Goal: Task Accomplishment & Management: Use online tool/utility

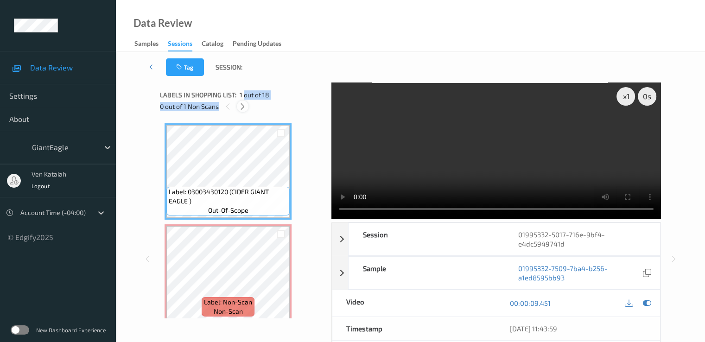
click at [244, 101] on div "Labels in shopping list: 1 out of 18 0 out of 1 Non Scans" at bounding box center [242, 100] width 165 height 36
click at [241, 106] on icon at bounding box center [243, 106] width 8 height 8
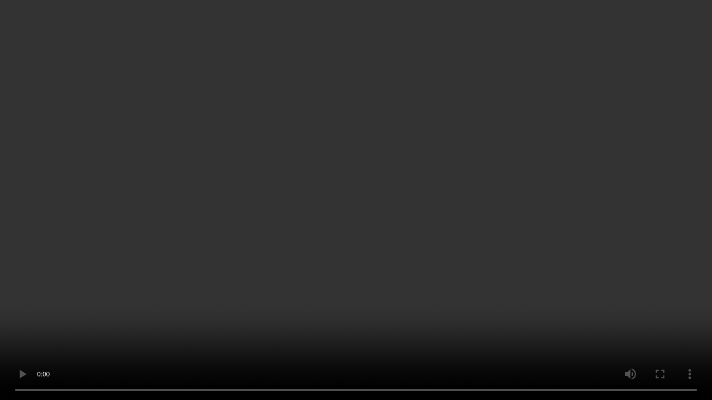
click at [494, 202] on video at bounding box center [356, 200] width 712 height 400
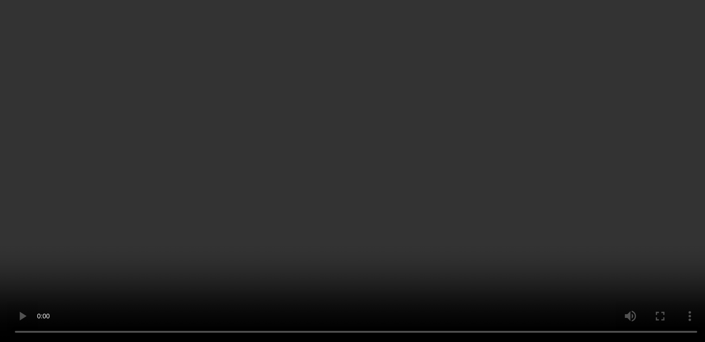
scroll to position [97, 0]
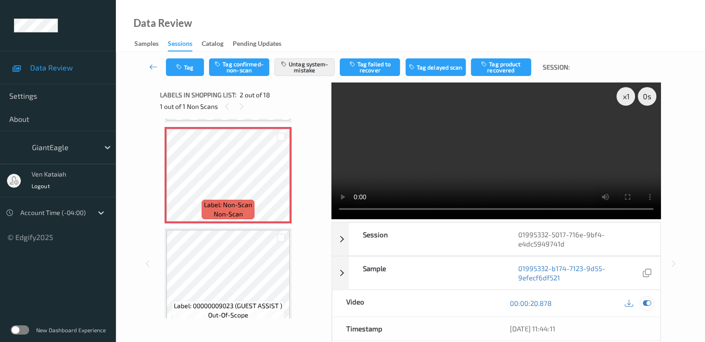
click at [645, 297] on div at bounding box center [646, 303] width 13 height 13
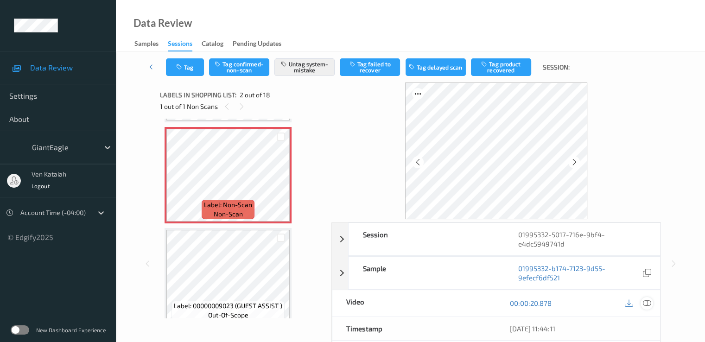
click at [649, 304] on icon at bounding box center [646, 303] width 8 height 8
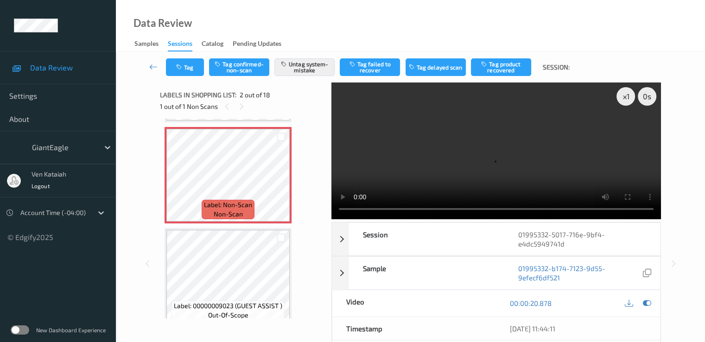
click at [497, 179] on video at bounding box center [496, 150] width 330 height 137
click at [647, 301] on icon at bounding box center [646, 303] width 8 height 8
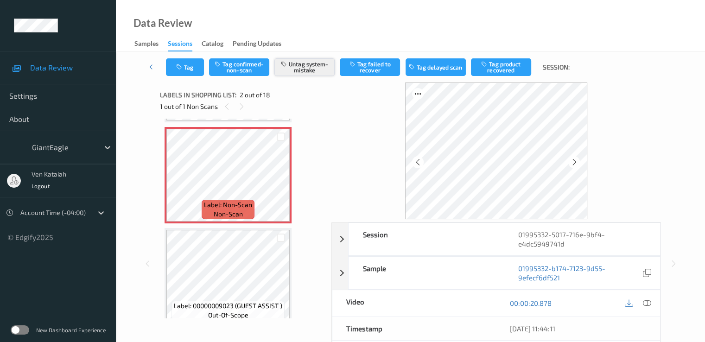
click at [308, 62] on button "Untag system-mistake" at bounding box center [304, 67] width 60 height 18
click at [190, 73] on button "Tag" at bounding box center [185, 67] width 38 height 18
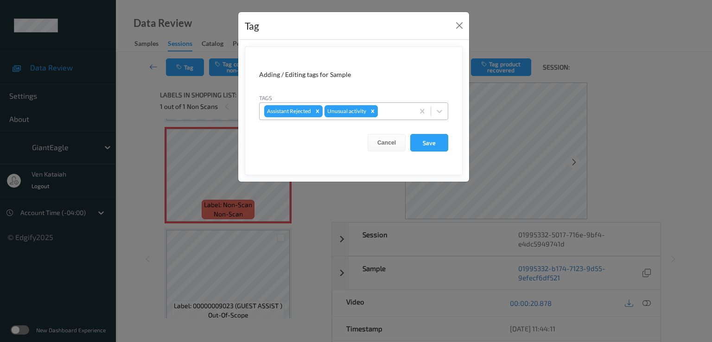
click at [374, 111] on icon "Remove Unusual activity" at bounding box center [372, 111] width 6 height 6
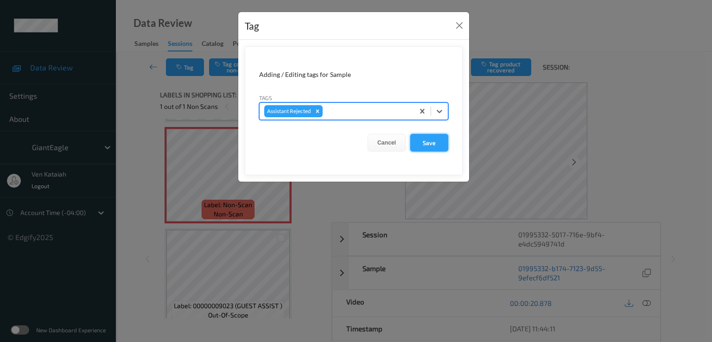
click at [412, 141] on button "Save" at bounding box center [429, 143] width 38 height 18
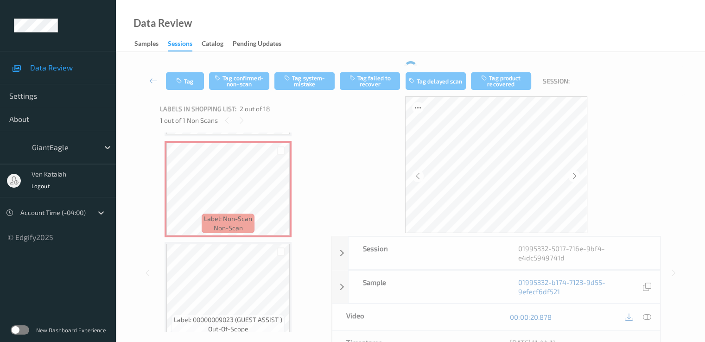
click at [228, 68] on div "Tag Tag confirmed-non-scan Tag system-mistake Tag failed to recover Tag delayed…" at bounding box center [410, 81] width 551 height 31
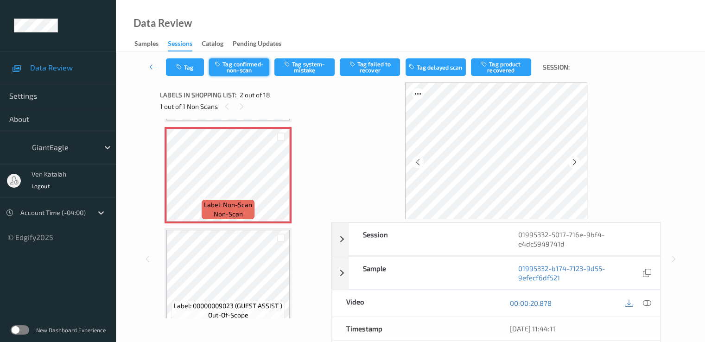
click at [228, 75] on button "Tag confirmed-non-scan" at bounding box center [239, 67] width 60 height 18
click at [363, 67] on button "Tag failed to recover" at bounding box center [370, 67] width 60 height 18
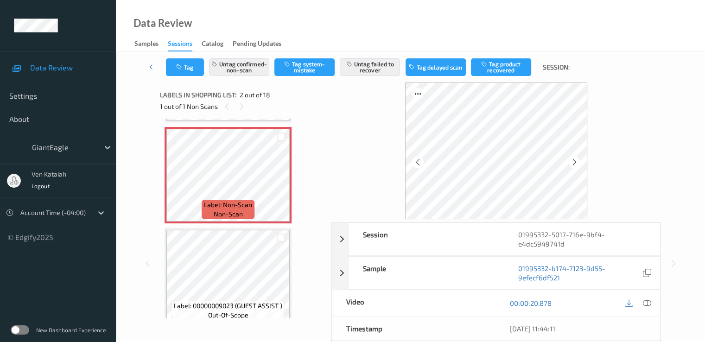
scroll to position [5, 0]
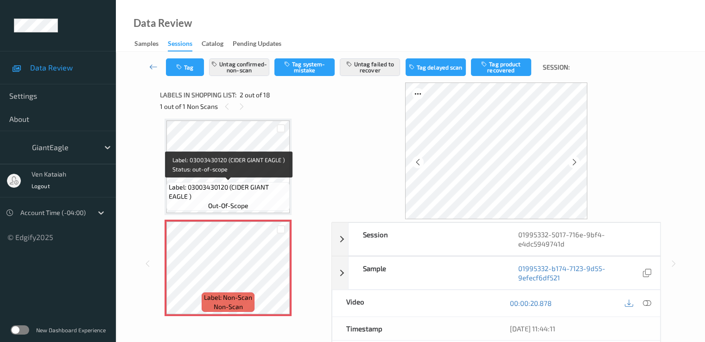
click at [256, 205] on div "Label: 03003430120 (CIDER GIANT EAGLE ) out-of-scope" at bounding box center [227, 196] width 123 height 29
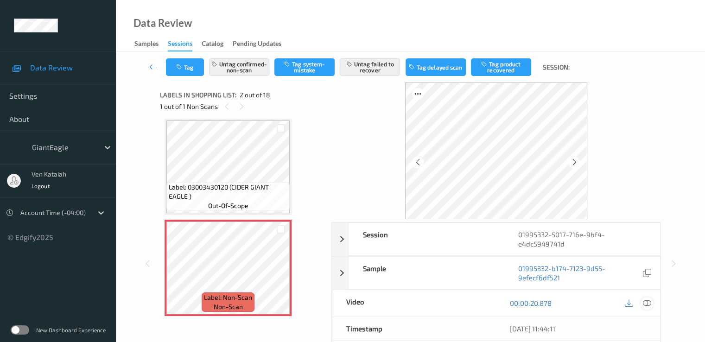
click at [648, 305] on icon at bounding box center [646, 303] width 8 height 8
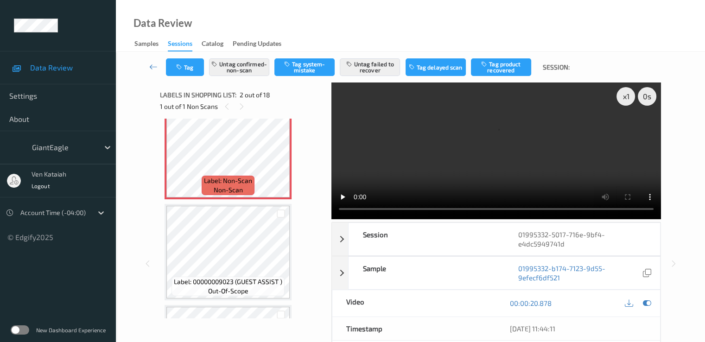
scroll to position [97, 0]
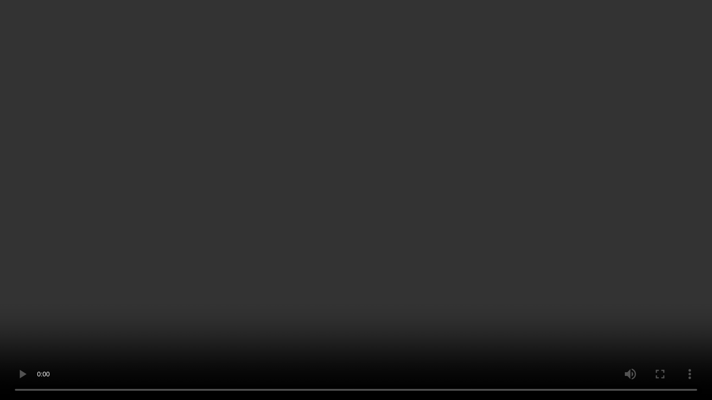
click at [572, 221] on video at bounding box center [356, 200] width 712 height 400
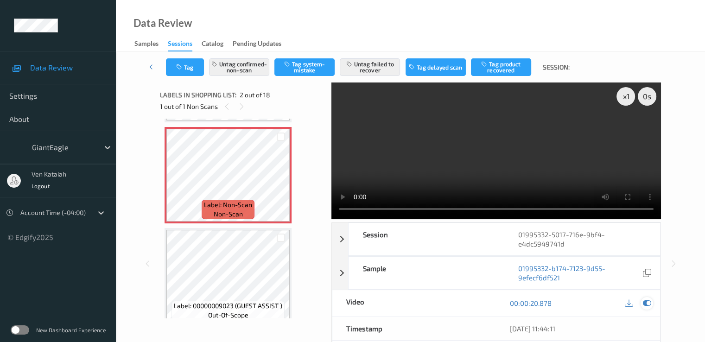
click at [645, 300] on icon at bounding box center [646, 303] width 8 height 8
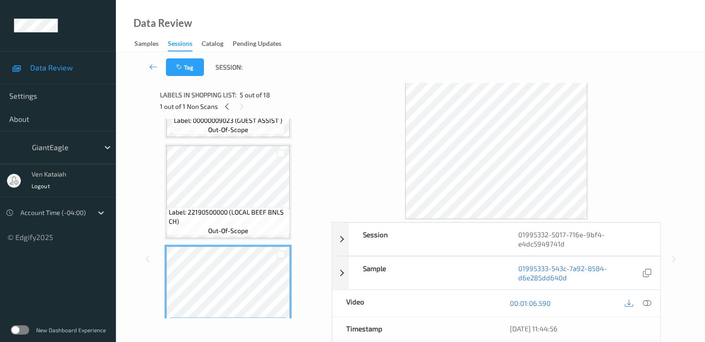
scroll to position [190, 0]
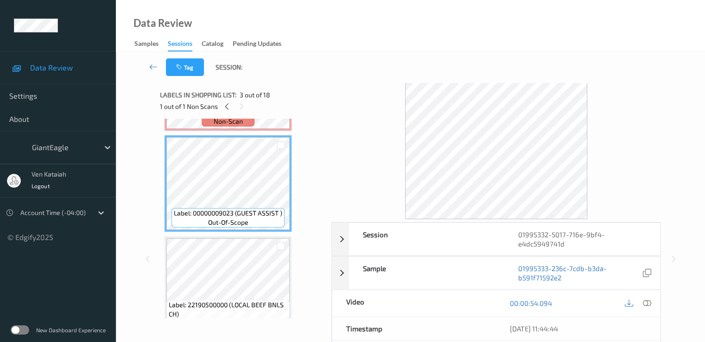
click at [652, 306] on div at bounding box center [638, 303] width 30 height 13
click at [649, 303] on icon at bounding box center [646, 303] width 8 height 8
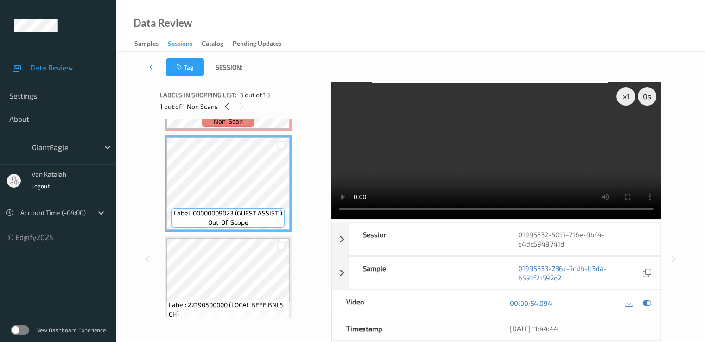
click at [537, 164] on video at bounding box center [496, 150] width 330 height 137
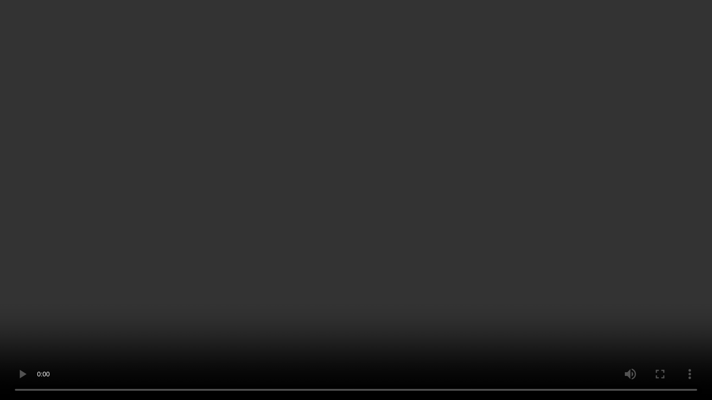
click at [213, 142] on video at bounding box center [356, 200] width 712 height 400
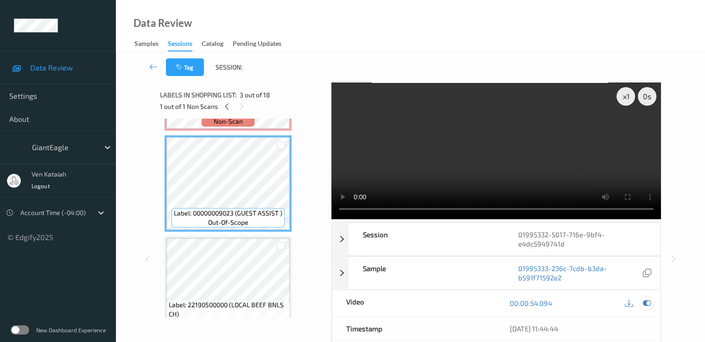
click at [647, 304] on icon at bounding box center [646, 303] width 8 height 8
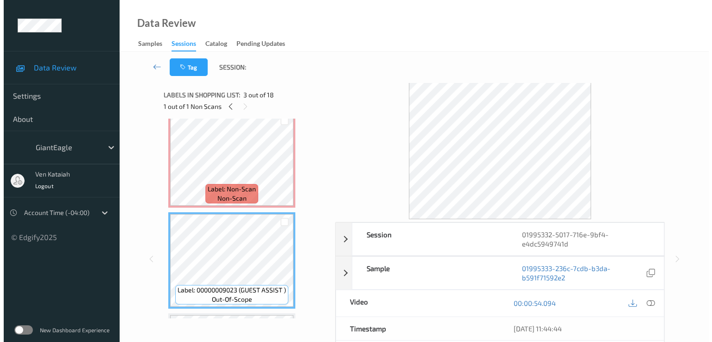
scroll to position [97, 0]
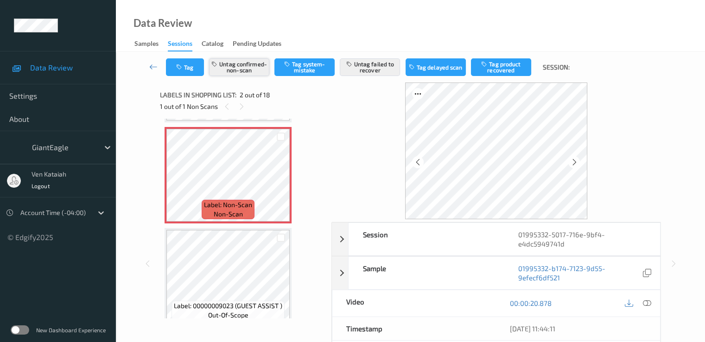
click at [241, 66] on button "Untag confirmed-non-scan" at bounding box center [239, 67] width 60 height 18
click at [371, 73] on button "Untag failed to recover" at bounding box center [370, 67] width 60 height 18
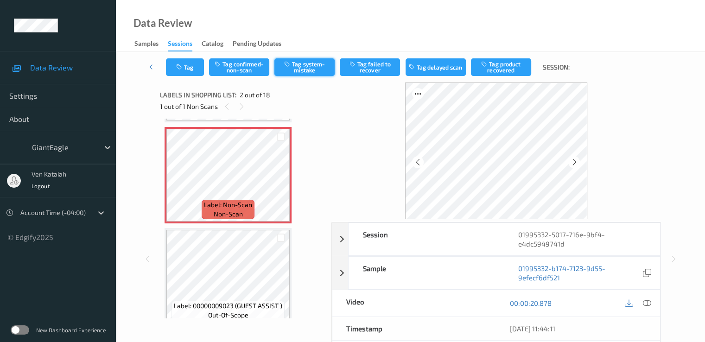
click at [305, 70] on button "Tag system-mistake" at bounding box center [304, 67] width 60 height 18
click at [182, 67] on icon "button" at bounding box center [180, 67] width 8 height 6
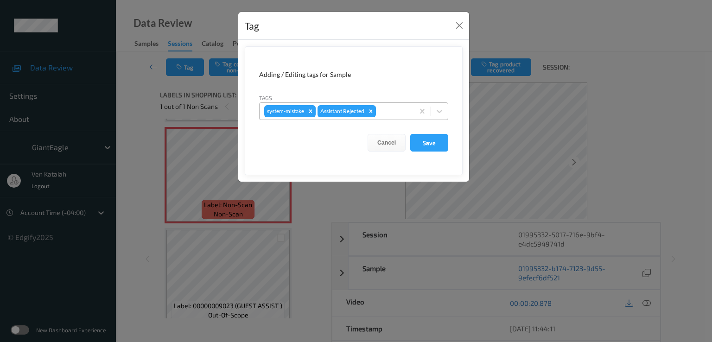
click at [396, 114] on div at bounding box center [394, 111] width 32 height 11
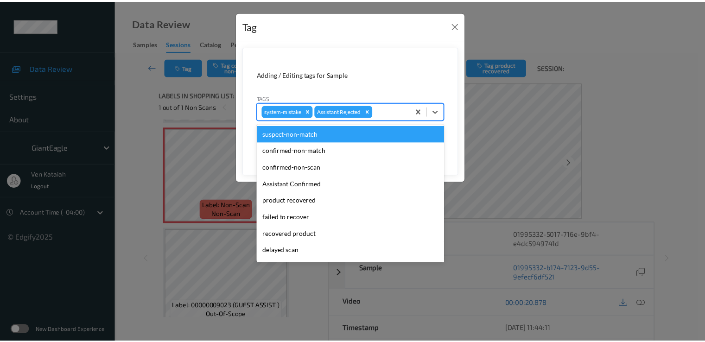
scroll to position [98, 0]
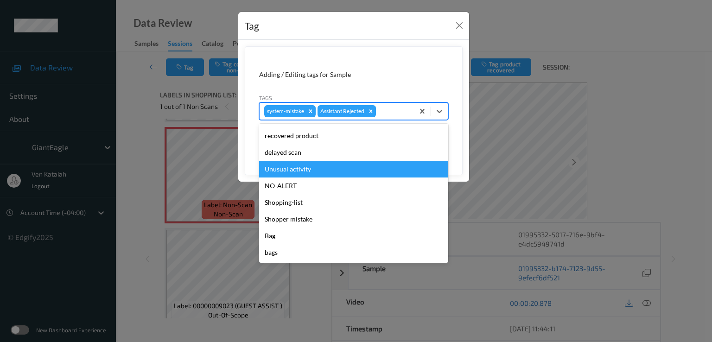
click at [306, 170] on div "Unusual activity" at bounding box center [353, 169] width 189 height 17
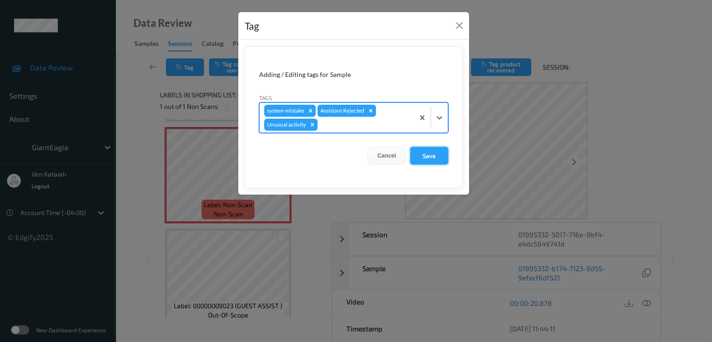
click at [436, 154] on button "Save" at bounding box center [429, 156] width 38 height 18
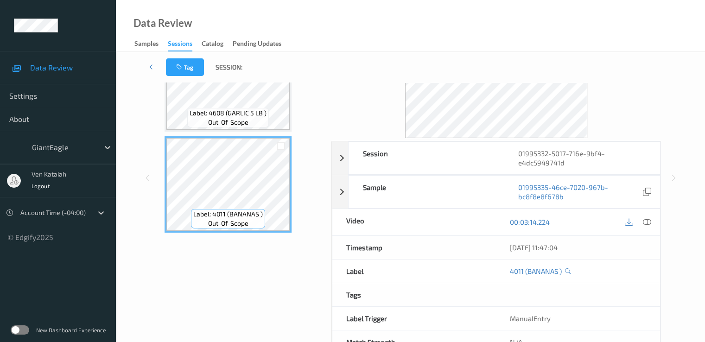
scroll to position [93, 0]
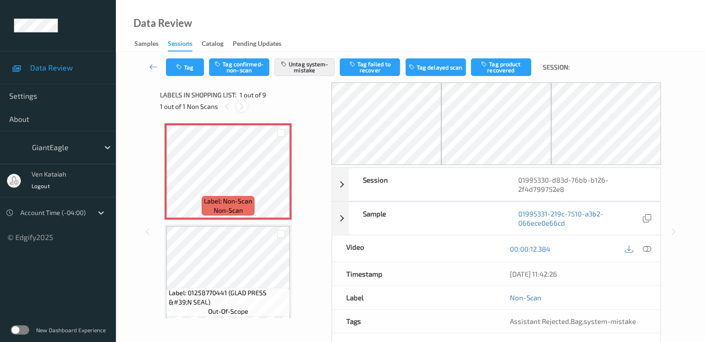
click at [242, 108] on icon at bounding box center [242, 106] width 8 height 8
click at [203, 198] on div "Label: Non-Scan non-scan" at bounding box center [228, 205] width 53 height 19
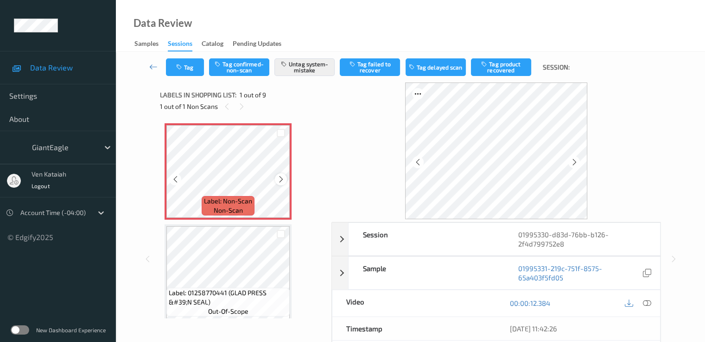
click at [277, 180] on icon at bounding box center [281, 179] width 8 height 8
click at [647, 305] on icon at bounding box center [646, 303] width 8 height 8
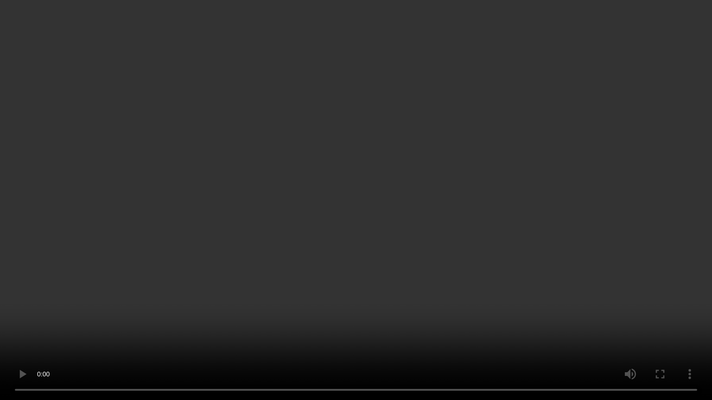
click at [451, 209] on video at bounding box center [356, 200] width 712 height 400
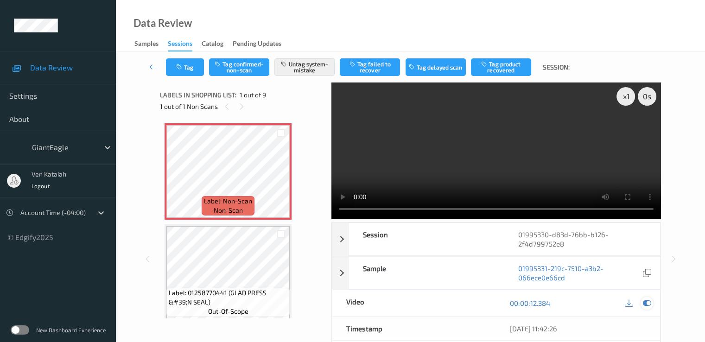
click at [641, 304] on div at bounding box center [646, 303] width 13 height 13
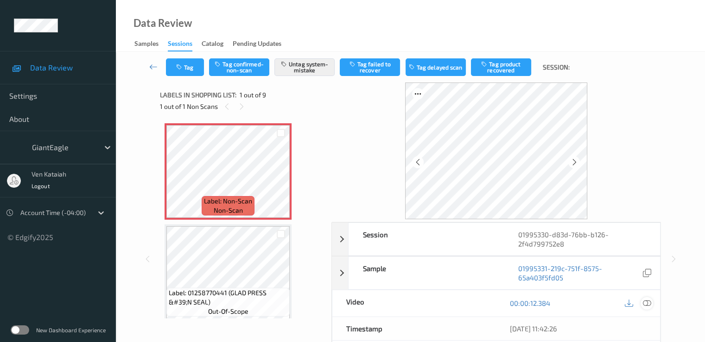
click at [649, 305] on icon at bounding box center [646, 303] width 8 height 8
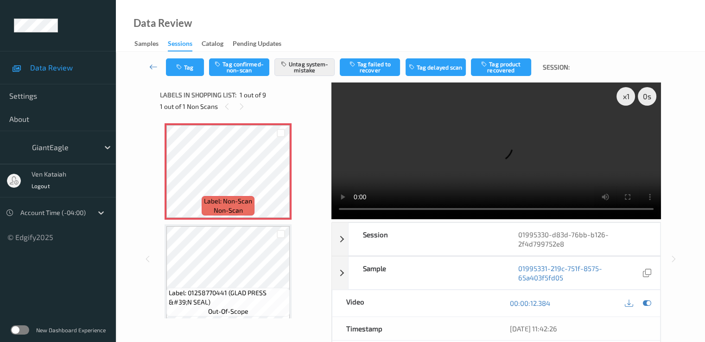
scroll to position [111, 0]
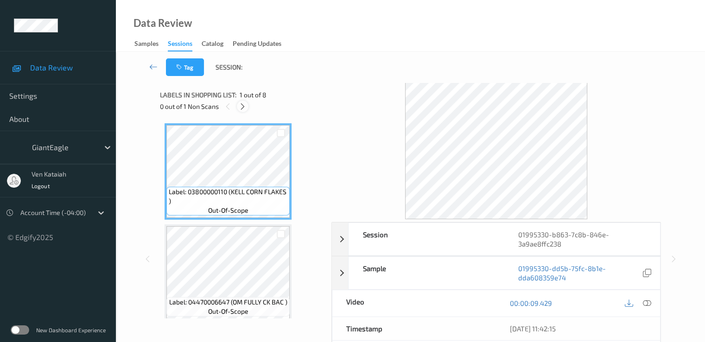
click at [241, 105] on icon at bounding box center [243, 106] width 8 height 8
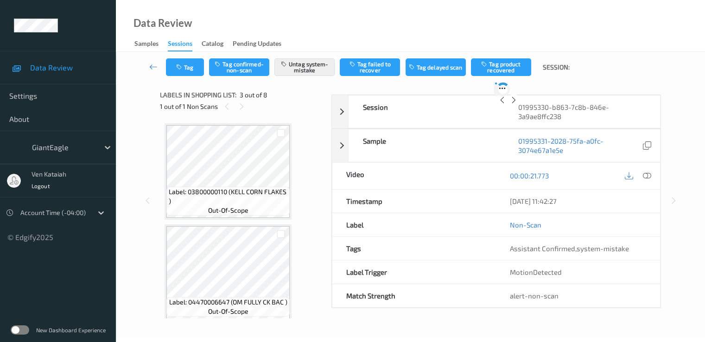
scroll to position [106, 0]
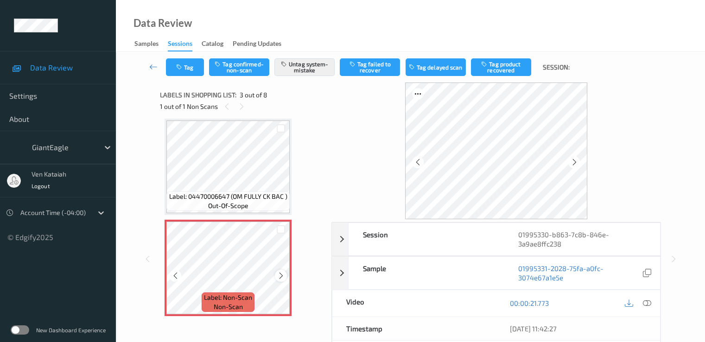
click at [280, 276] on icon at bounding box center [281, 276] width 8 height 8
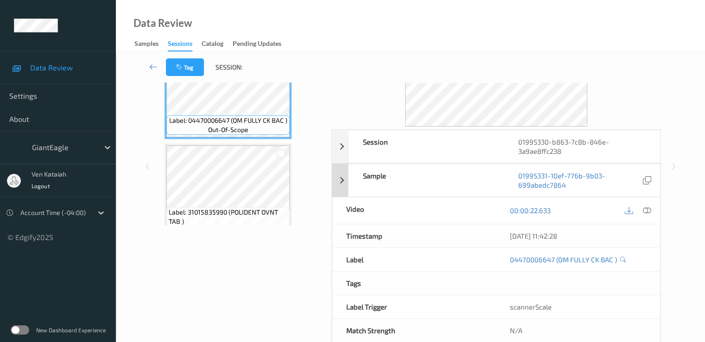
scroll to position [0, 0]
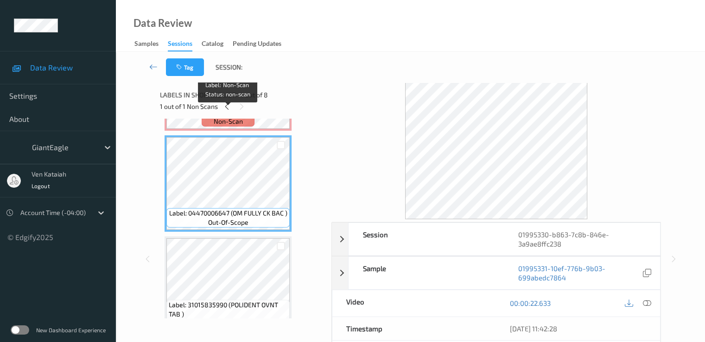
click at [222, 124] on span "non-scan" at bounding box center [228, 121] width 29 height 9
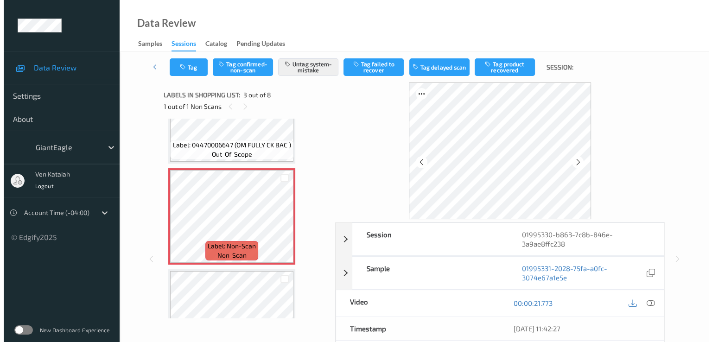
scroll to position [106, 0]
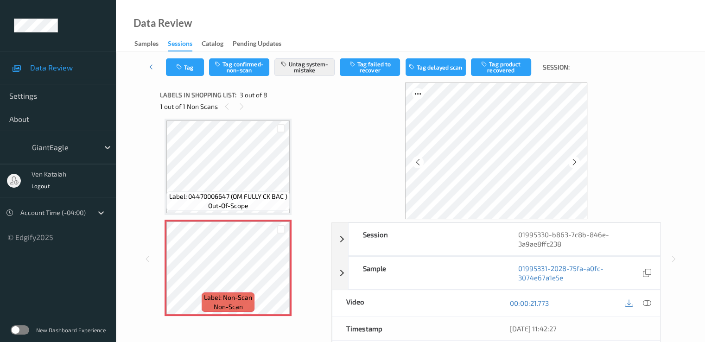
click at [150, 33] on div "Data Review" at bounding box center [154, 35] width 76 height 33
click at [183, 62] on button "Tag" at bounding box center [185, 67] width 38 height 18
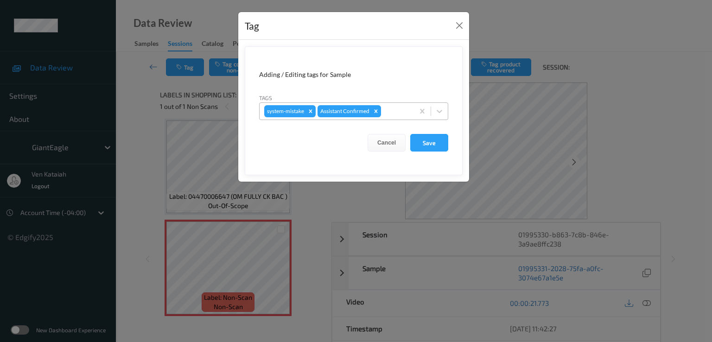
click at [387, 108] on div at bounding box center [396, 111] width 26 height 11
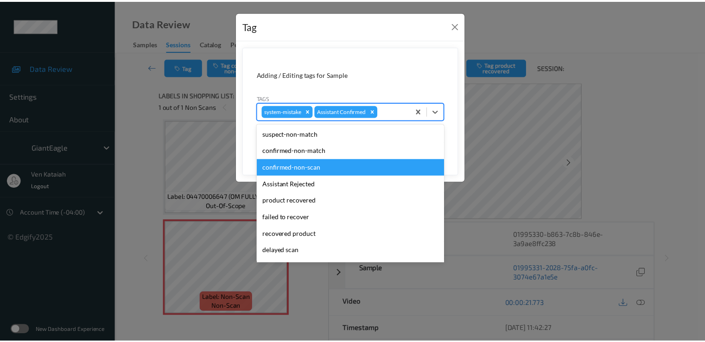
scroll to position [98, 0]
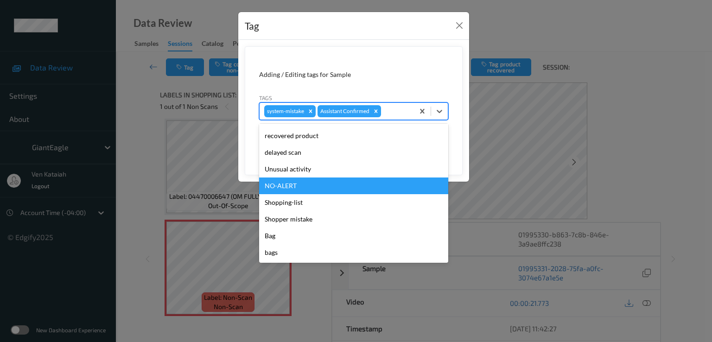
click at [289, 167] on div "Unusual activity" at bounding box center [353, 169] width 189 height 17
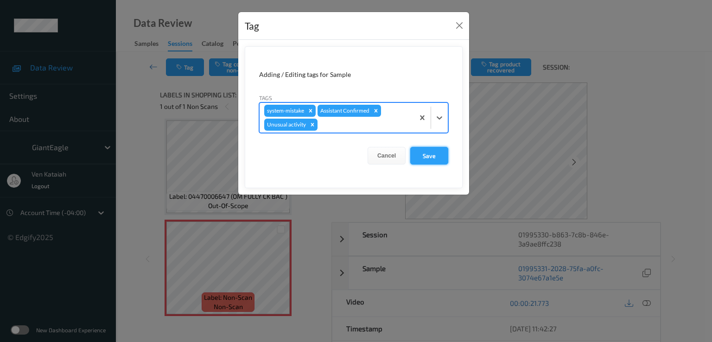
click at [424, 153] on button "Save" at bounding box center [429, 156] width 38 height 18
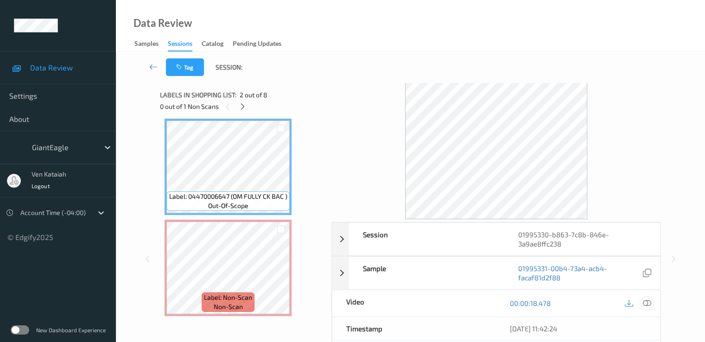
click at [646, 300] on icon at bounding box center [646, 303] width 8 height 8
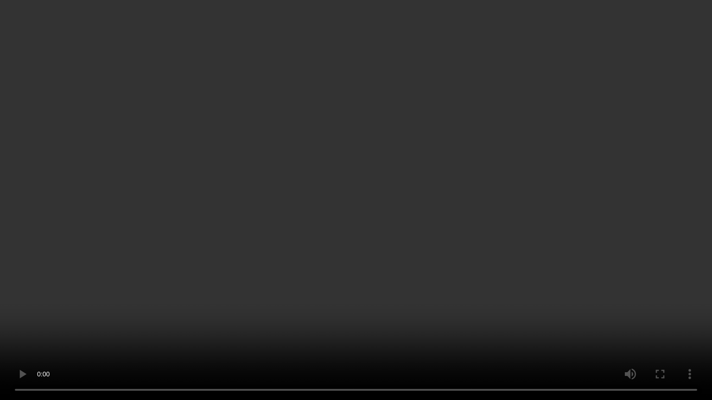
click at [397, 298] on video at bounding box center [356, 200] width 712 height 400
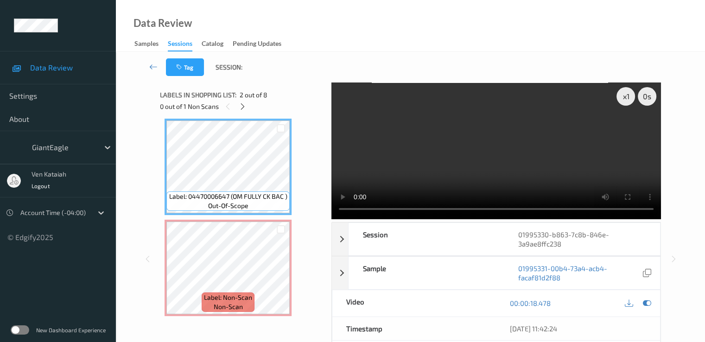
click at [649, 309] on div "00:00:18.478" at bounding box center [578, 303] width 164 height 26
click at [647, 301] on icon at bounding box center [646, 303] width 8 height 8
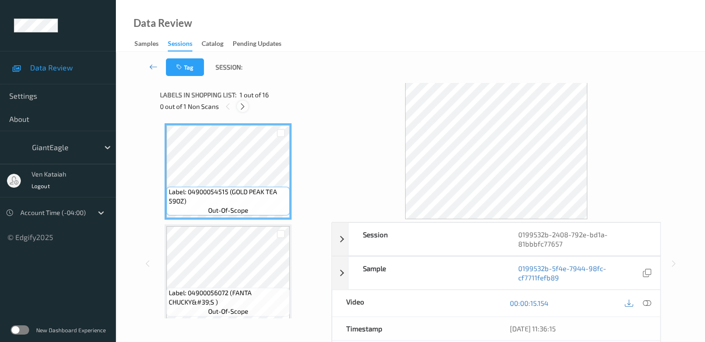
click at [243, 102] on icon at bounding box center [243, 106] width 8 height 8
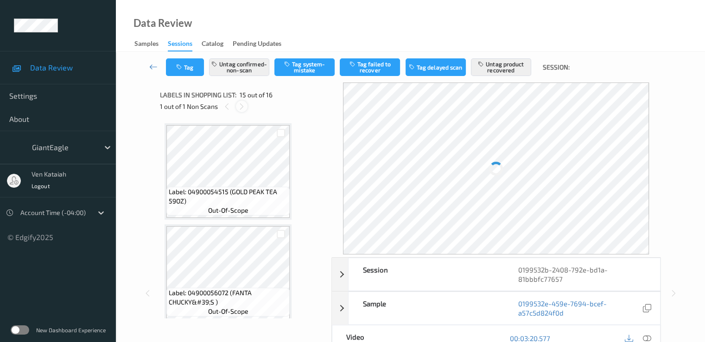
scroll to position [1318, 0]
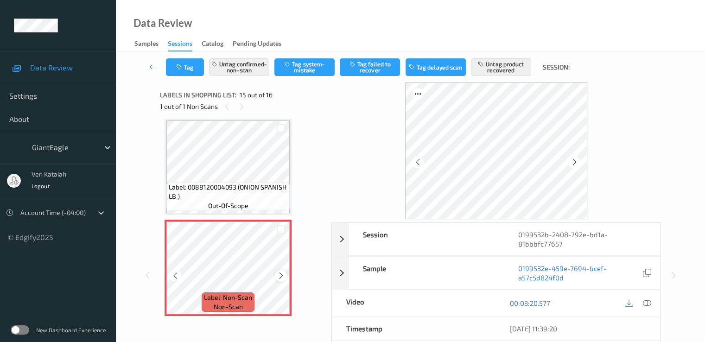
click at [279, 276] on icon at bounding box center [281, 276] width 8 height 8
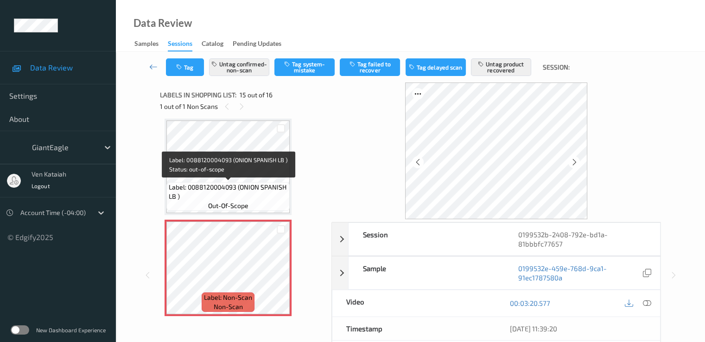
click at [236, 190] on span "Label: 0088120004093 (ONION SPANISH LB )" at bounding box center [228, 192] width 119 height 19
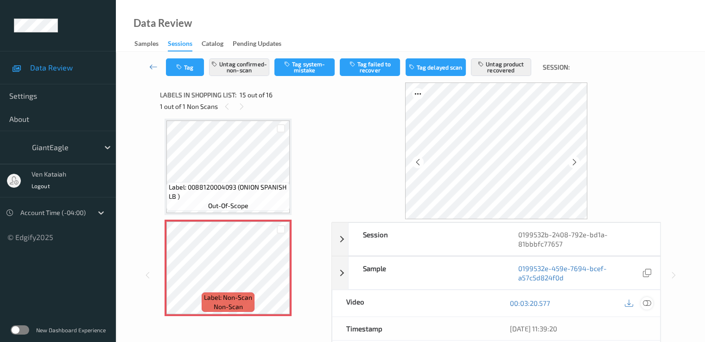
click at [649, 301] on icon at bounding box center [646, 303] width 8 height 8
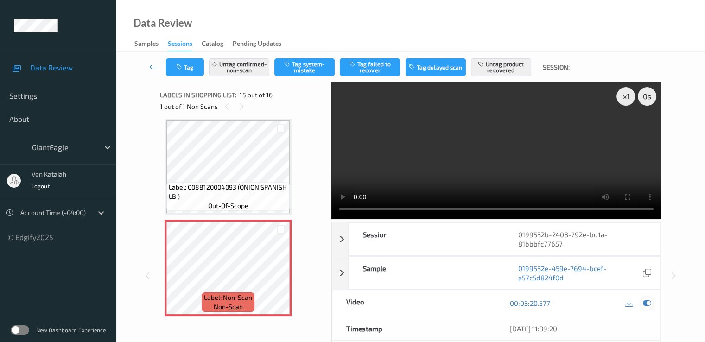
click at [645, 299] on icon at bounding box center [646, 303] width 8 height 8
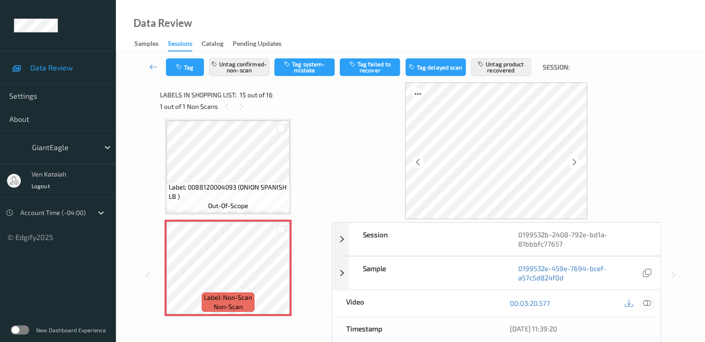
click at [652, 304] on div at bounding box center [646, 303] width 13 height 13
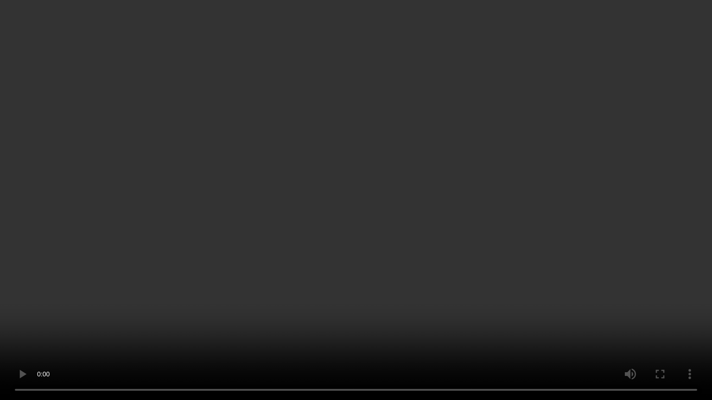
click at [552, 217] on video at bounding box center [356, 200] width 712 height 400
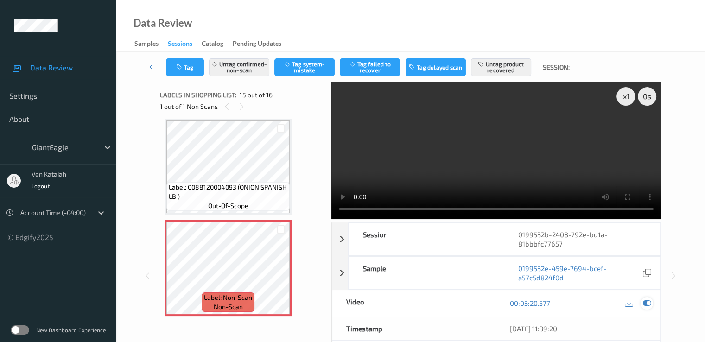
click at [645, 302] on icon at bounding box center [646, 303] width 8 height 8
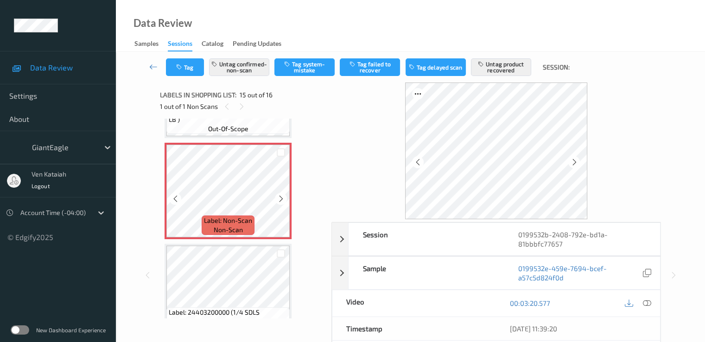
scroll to position [1411, 0]
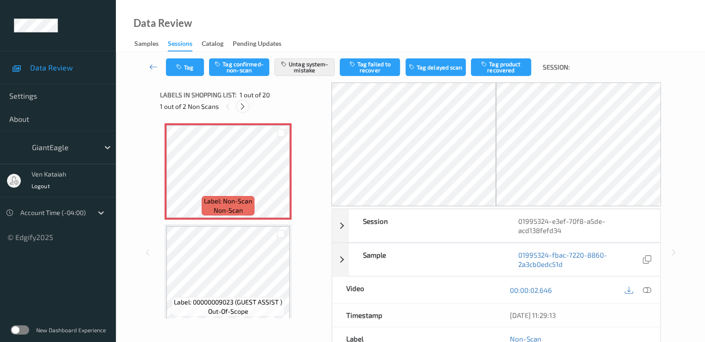
click at [245, 104] on icon at bounding box center [243, 106] width 8 height 8
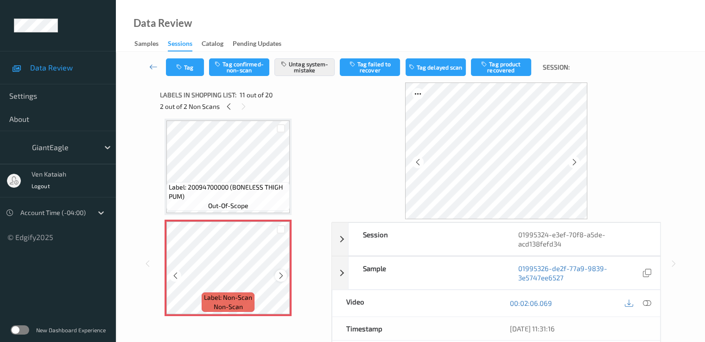
click at [277, 276] on icon at bounding box center [281, 276] width 8 height 8
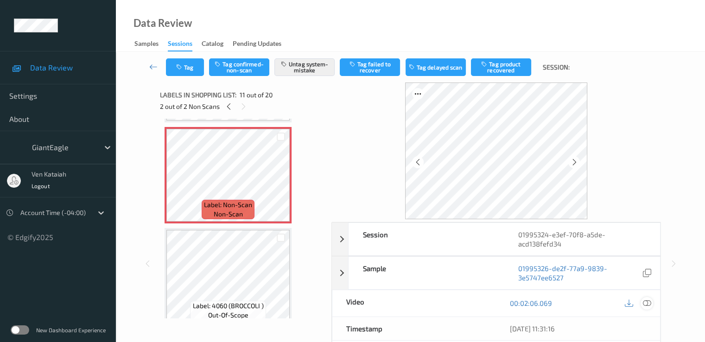
click at [647, 302] on icon at bounding box center [646, 303] width 8 height 8
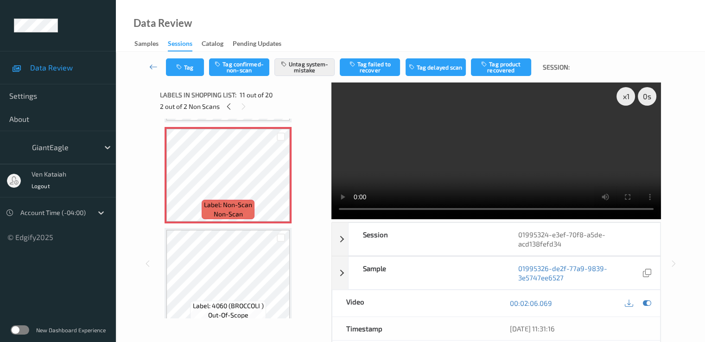
click at [594, 185] on video at bounding box center [496, 150] width 330 height 137
click at [649, 303] on icon at bounding box center [646, 303] width 8 height 8
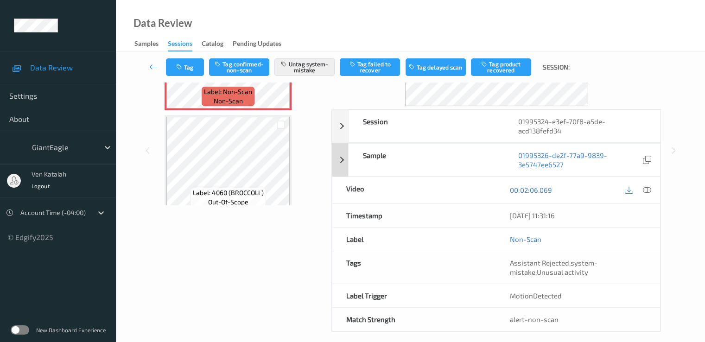
scroll to position [120, 0]
